Goal: Task Accomplishment & Management: Manage account settings

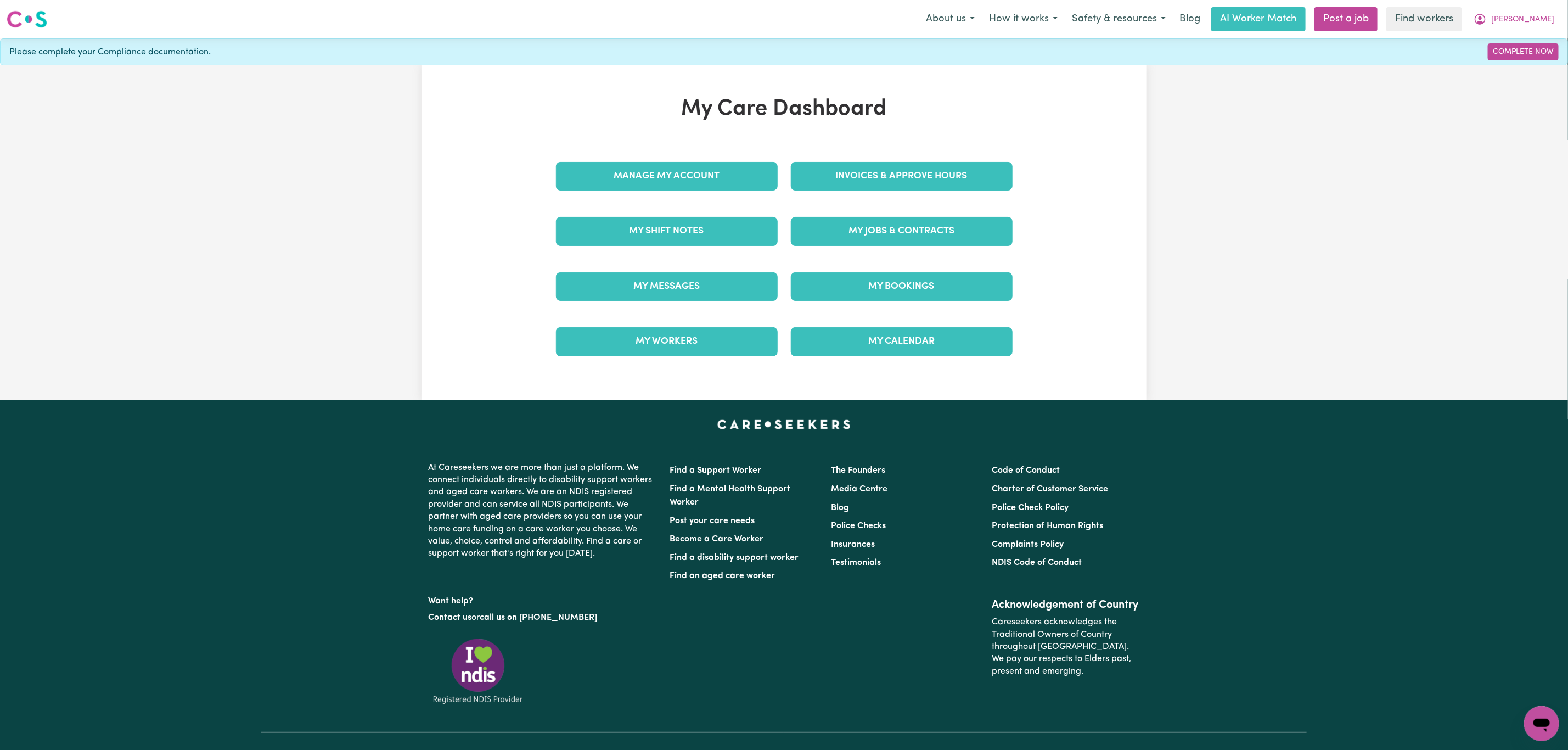
click at [664, 152] on div "Manage My Account" at bounding box center [667, 176] width 235 height 54
click at [1538, 11] on button "[PERSON_NAME]" at bounding box center [1514, 20] width 95 height 23
click at [1506, 64] on link "Logout" at bounding box center [1517, 62] width 87 height 21
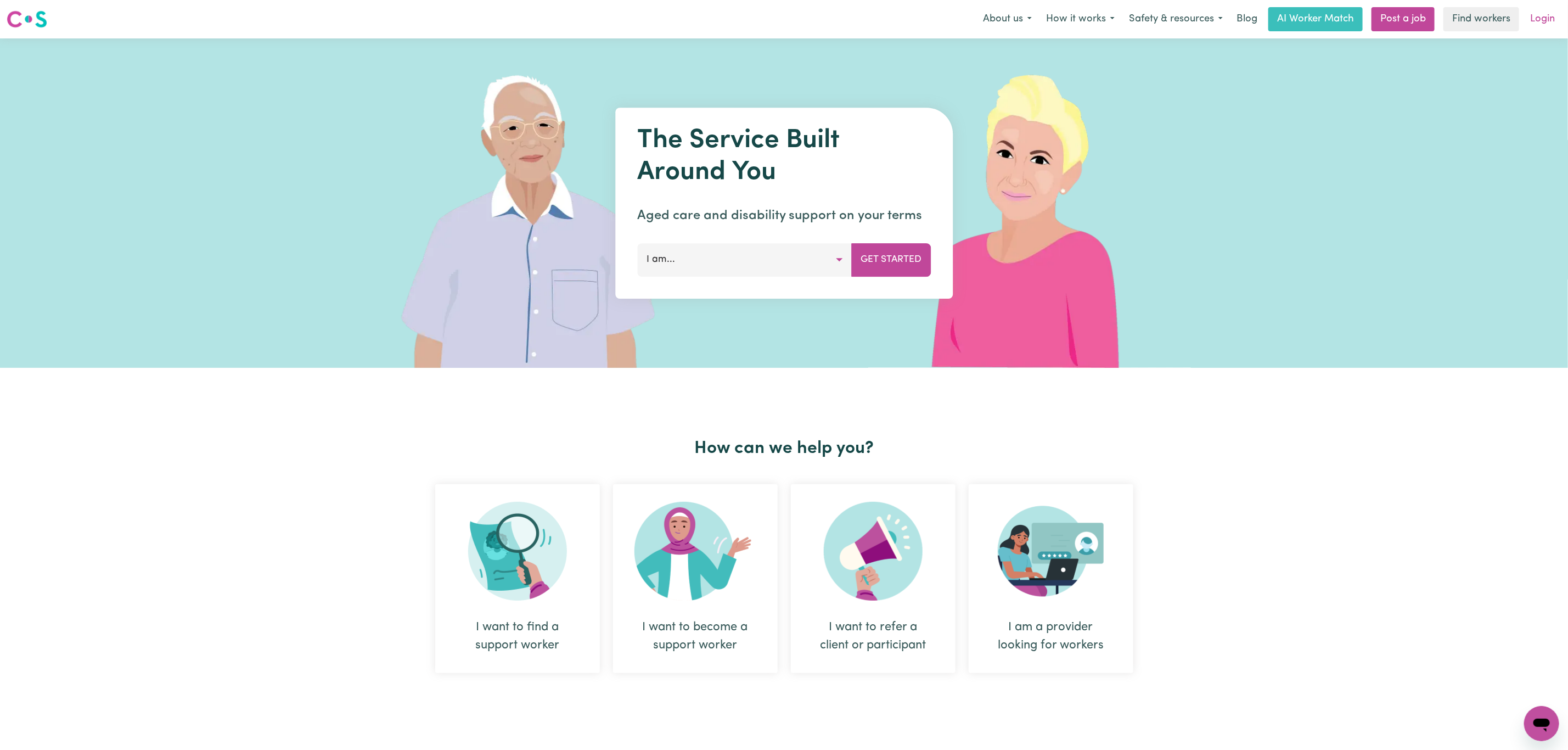
click at [1539, 18] on link "Login" at bounding box center [1542, 19] width 37 height 24
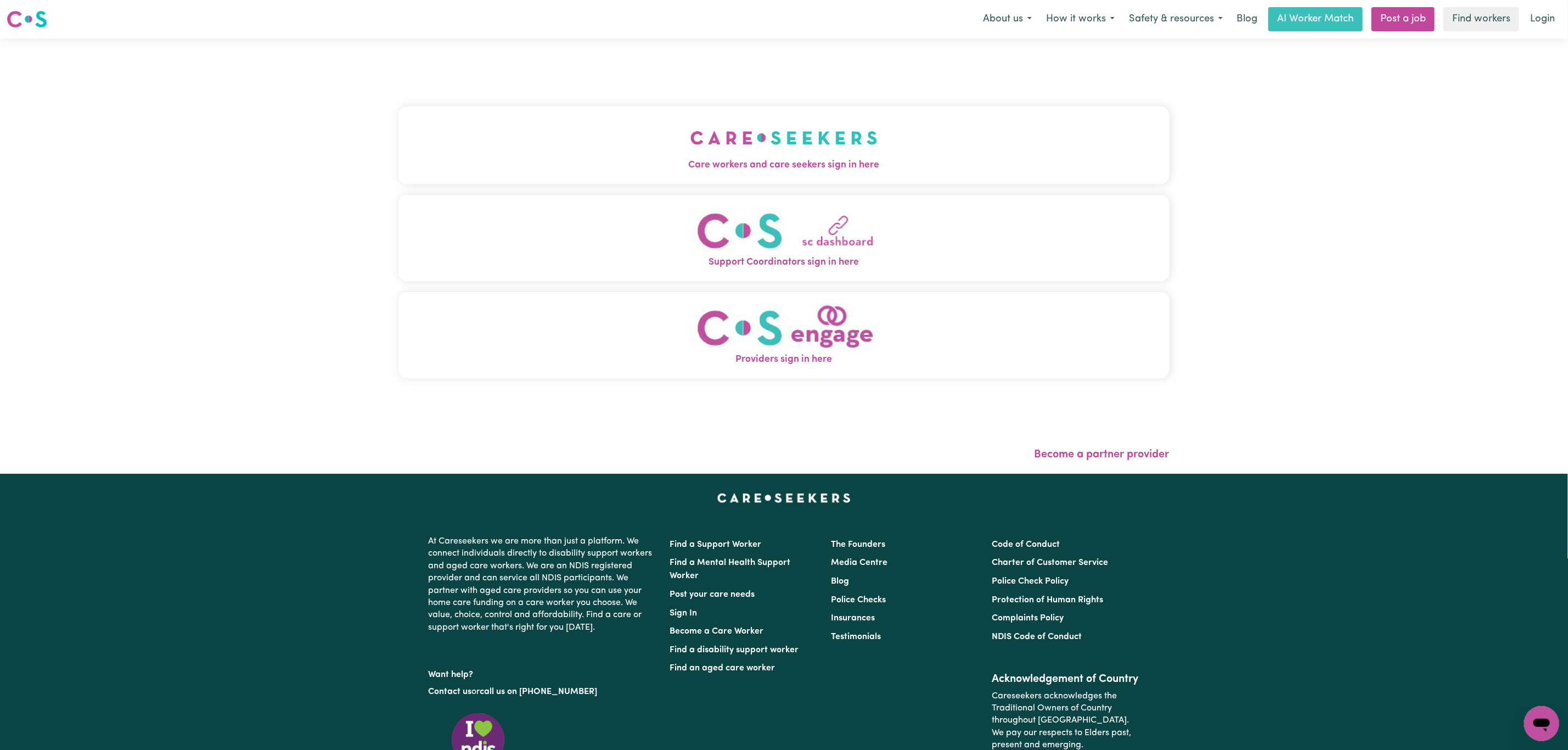
click at [851, 154] on button "Care workers and care seekers sign in here" at bounding box center [784, 145] width 771 height 77
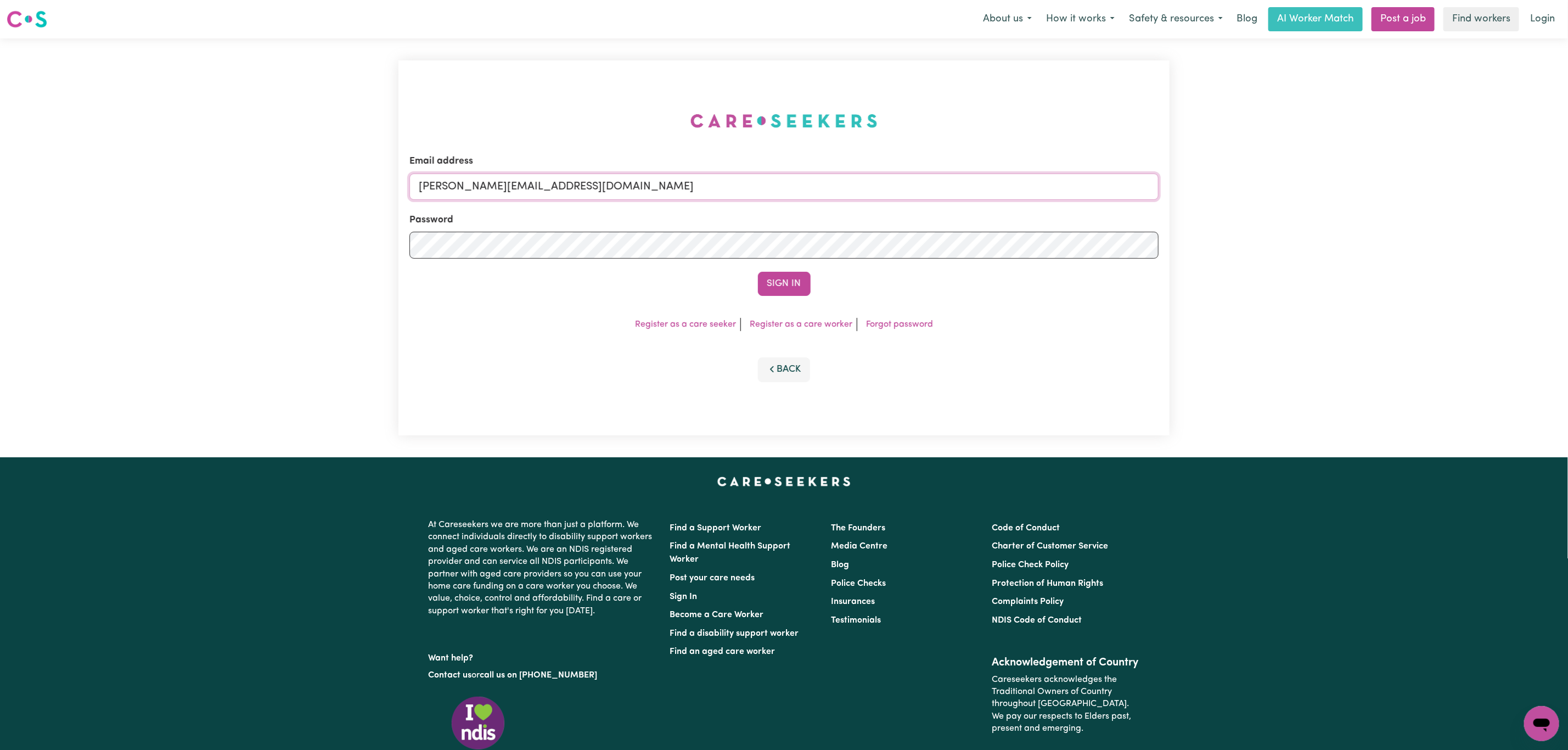
click at [514, 196] on input "[PERSON_NAME][EMAIL_ADDRESS][DOMAIN_NAME]" at bounding box center [784, 187] width 749 height 27
drag, startPoint x: 475, startPoint y: 193, endPoint x: 832, endPoint y: 214, distance: 357.6
click at [832, 214] on form "Email address [EMAIL_ADDRESS][PERSON_NAME][DOMAIN_NAME] Password Sign In" at bounding box center [784, 225] width 749 height 142
type input "superuser~[EMAIL_ADDRESS][DOMAIN_NAME]"
click at [774, 277] on button "Sign In" at bounding box center [784, 283] width 53 height 24
